Goal: Book appointment/travel/reservation

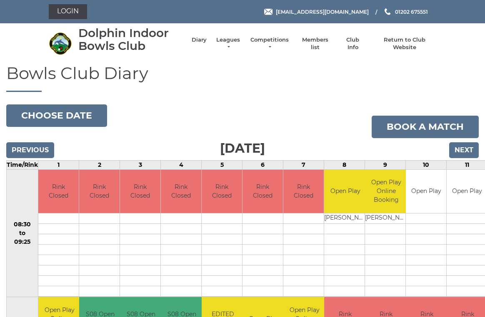
click at [281, 47] on link "Competitions" at bounding box center [269, 43] width 40 height 15
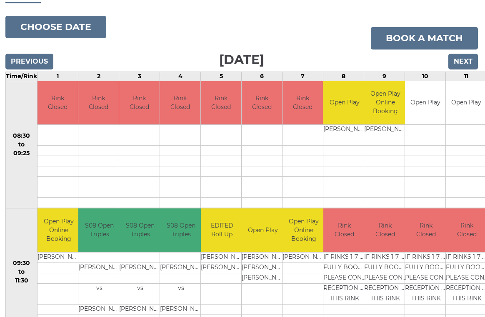
scroll to position [36, 1]
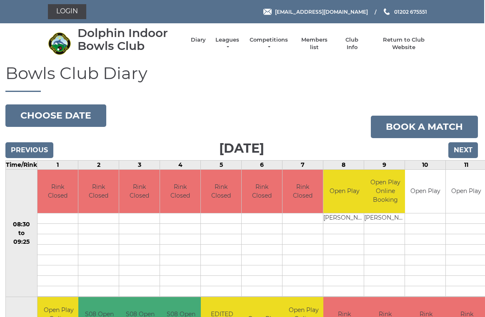
click at [466, 149] on input "Next" at bounding box center [463, 150] width 30 height 16
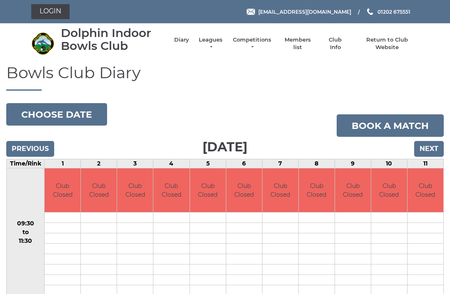
click at [434, 145] on input "Next" at bounding box center [429, 149] width 30 height 16
click at [432, 149] on input "Next" at bounding box center [429, 149] width 30 height 16
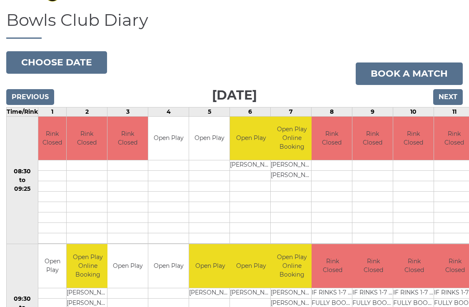
scroll to position [53, 0]
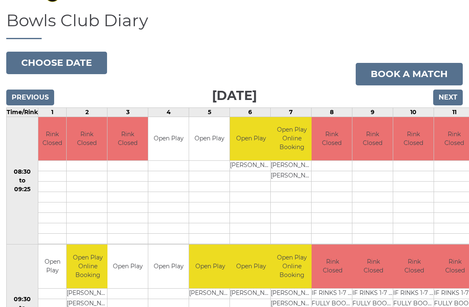
click at [450, 97] on input "Next" at bounding box center [448, 98] width 30 height 16
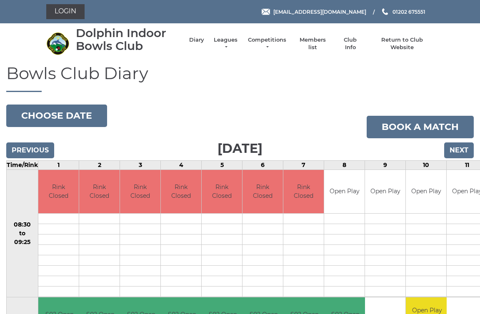
click at [464, 147] on input "Next" at bounding box center [459, 150] width 30 height 16
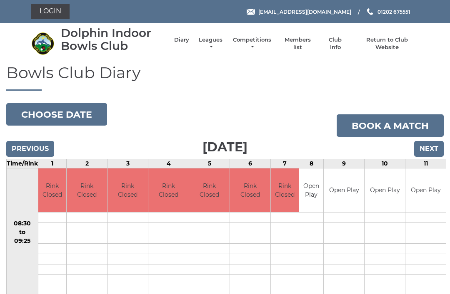
click at [435, 146] on input "Next" at bounding box center [429, 149] width 30 height 16
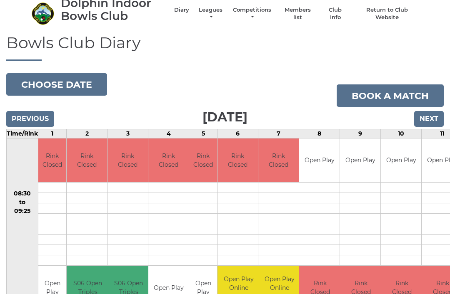
click at [41, 118] on input "Previous" at bounding box center [30, 120] width 48 height 16
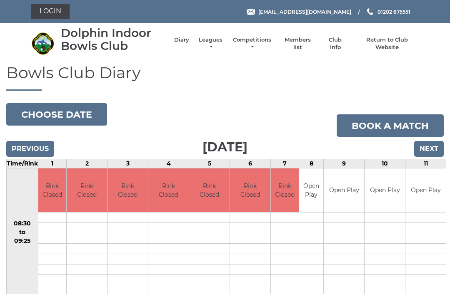
click at [434, 148] on input "Next" at bounding box center [429, 149] width 30 height 16
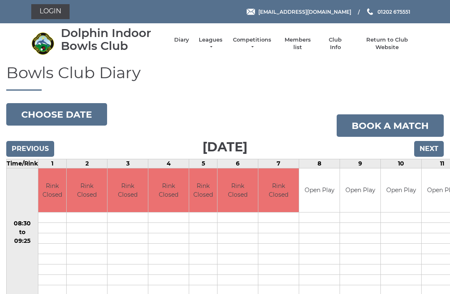
click at [434, 143] on input "Next" at bounding box center [429, 149] width 30 height 16
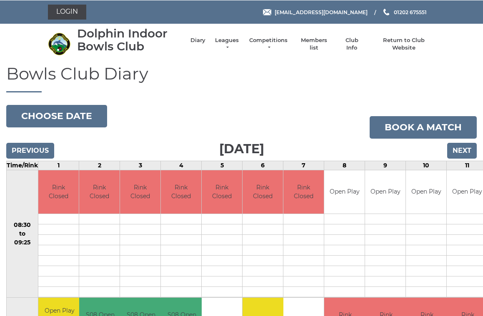
click at [44, 151] on input "Previous" at bounding box center [30, 150] width 48 height 16
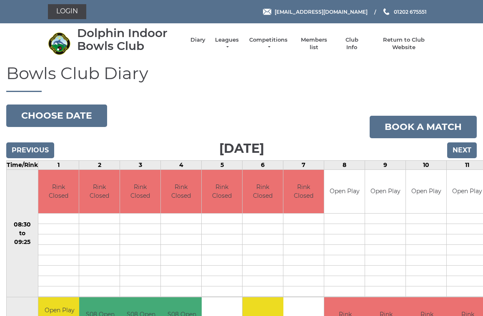
click at [41, 149] on input "Previous" at bounding box center [30, 150] width 48 height 16
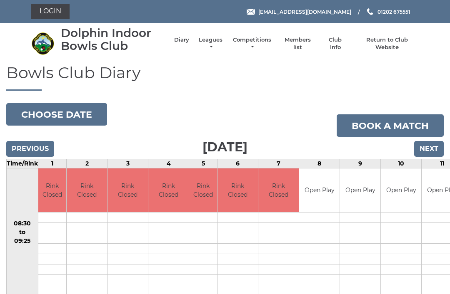
click at [40, 145] on input "Previous" at bounding box center [30, 149] width 48 height 16
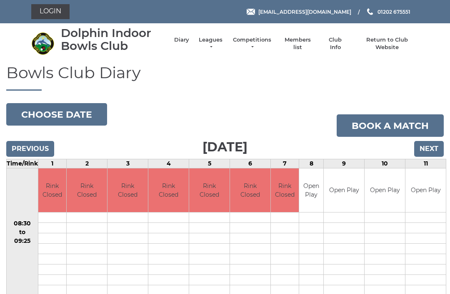
click at [39, 147] on input "Previous" at bounding box center [30, 149] width 48 height 16
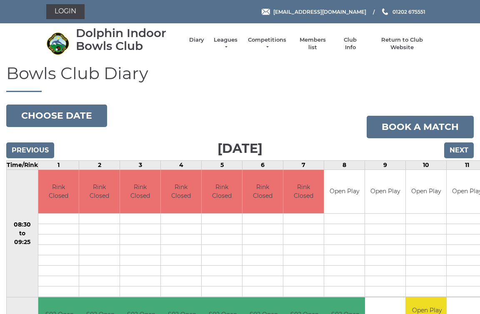
scroll to position [3, 0]
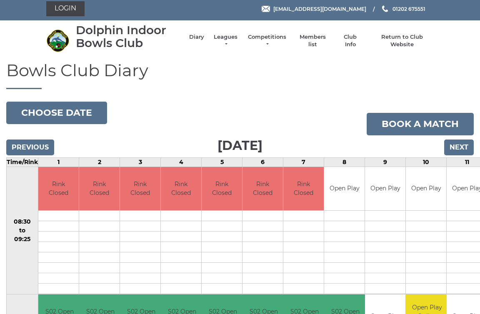
click at [42, 151] on input "Previous" at bounding box center [30, 147] width 48 height 16
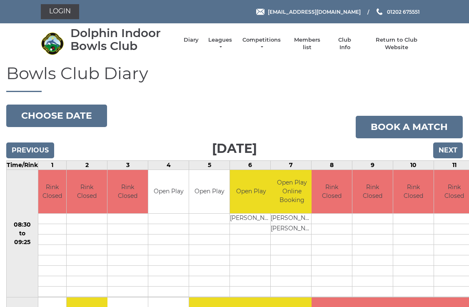
scroll to position [2, 0]
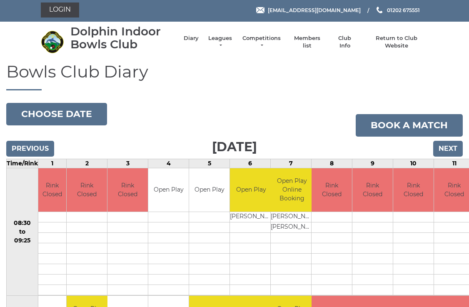
click at [48, 147] on input "Previous" at bounding box center [30, 149] width 48 height 16
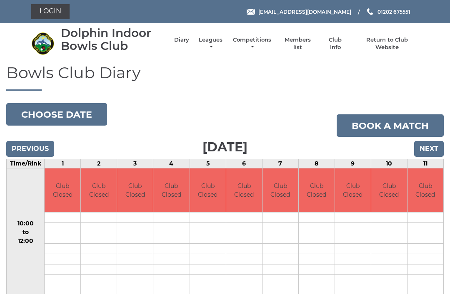
click at [431, 146] on input "Next" at bounding box center [429, 149] width 30 height 16
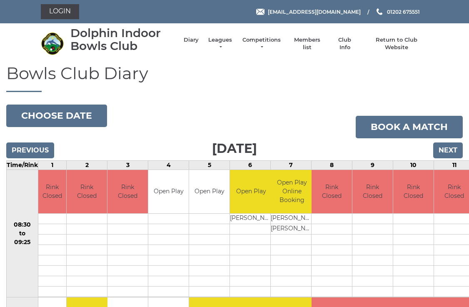
click at [455, 149] on input "Next" at bounding box center [448, 150] width 30 height 16
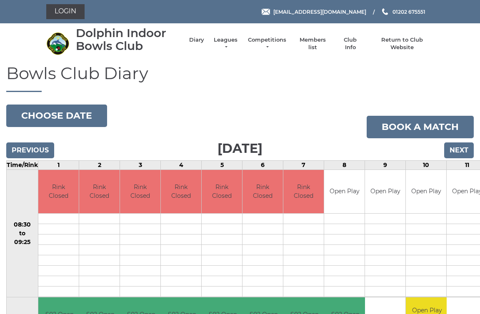
click at [38, 154] on input "Previous" at bounding box center [30, 150] width 48 height 16
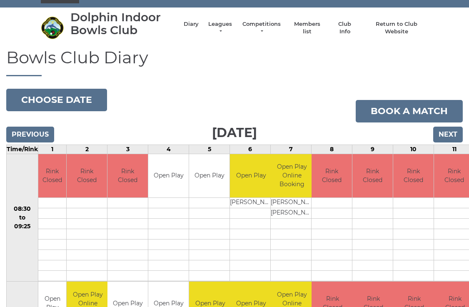
scroll to position [15, 0]
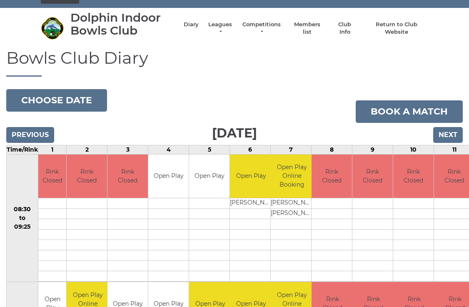
click at [45, 139] on input "Previous" at bounding box center [30, 135] width 48 height 16
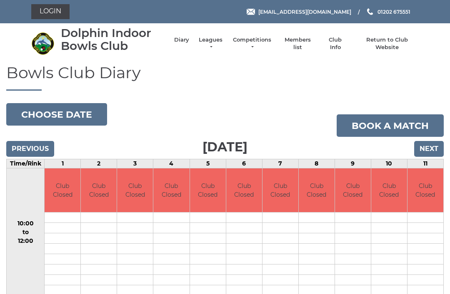
click at [37, 141] on input "Previous" at bounding box center [30, 149] width 48 height 16
click at [39, 142] on input "Previous" at bounding box center [30, 149] width 48 height 16
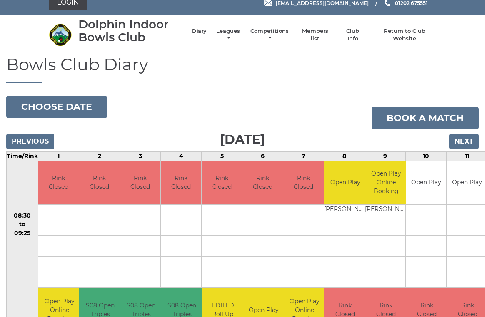
scroll to position [3, 0]
